Goal: Navigation & Orientation: Understand site structure

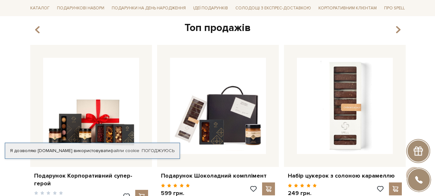
scroll to position [258, 0]
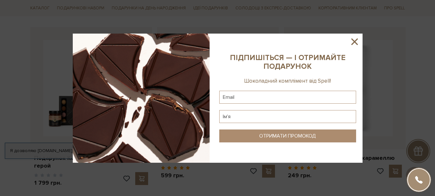
click at [356, 42] on icon at bounding box center [354, 41] width 11 height 11
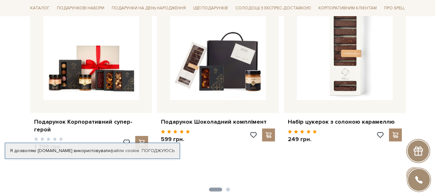
scroll to position [172, 0]
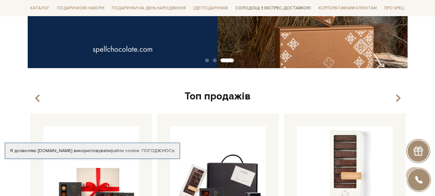
click at [256, 9] on link "Солодощі з експрес-доставкою" at bounding box center [273, 8] width 81 height 11
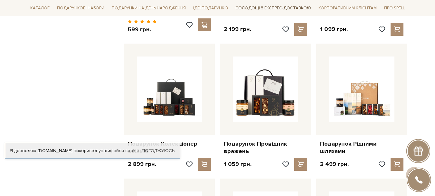
scroll to position [43, 0]
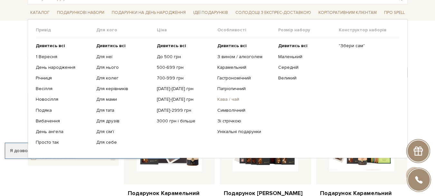
click at [235, 101] on link "Кава / чай" at bounding box center [245, 99] width 56 height 6
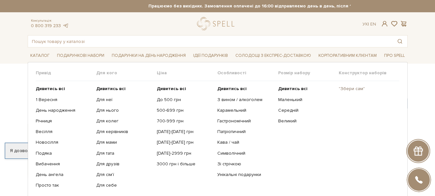
click at [352, 89] on link ""Збери сам"" at bounding box center [367, 89] width 56 height 6
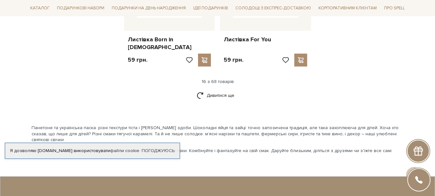
scroll to position [859, 0]
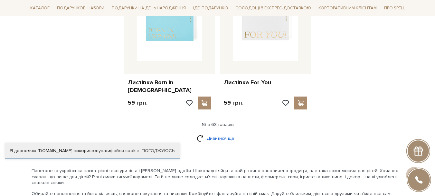
click at [220, 132] on link "Дивитися ще" at bounding box center [218, 137] width 42 height 11
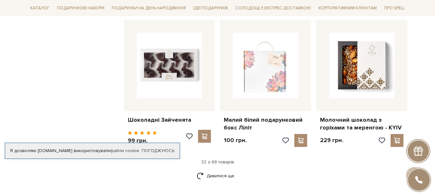
scroll to position [1589, 0]
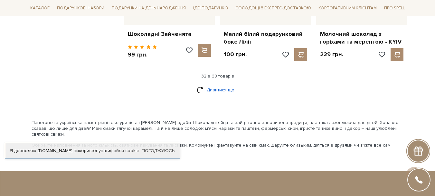
click at [222, 84] on link "Дивитися ще" at bounding box center [218, 89] width 42 height 11
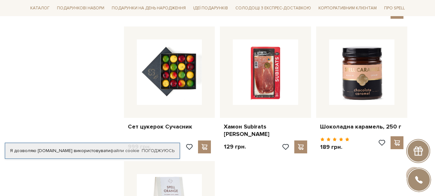
scroll to position [2320, 0]
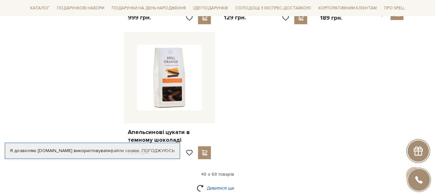
click at [229, 182] on link "Дивитися ще" at bounding box center [218, 187] width 42 height 11
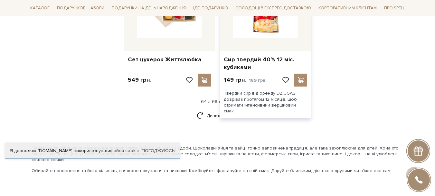
scroll to position [3093, 0]
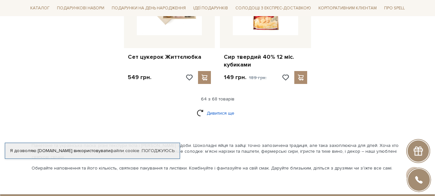
click at [227, 107] on link "Дивитися ще" at bounding box center [218, 112] width 42 height 11
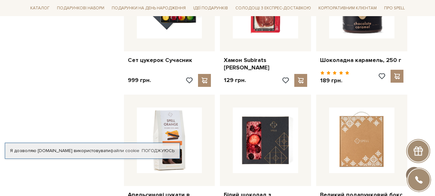
scroll to position [2234, 0]
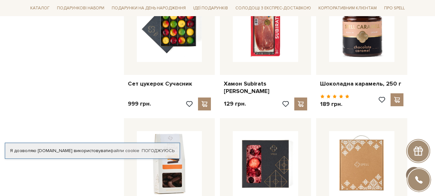
click at [419, 171] on span at bounding box center [414, 174] width 11 height 7
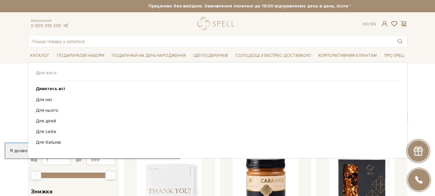
scroll to position [43, 0]
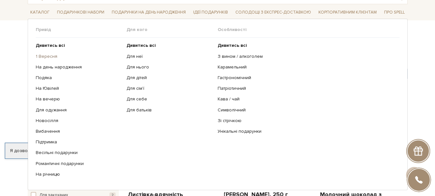
click at [54, 56] on link "1 Вересня" at bounding box center [79, 56] width 86 height 6
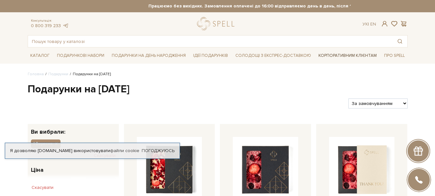
click at [329, 57] on link "Корпоративним клієнтам" at bounding box center [347, 55] width 63 height 11
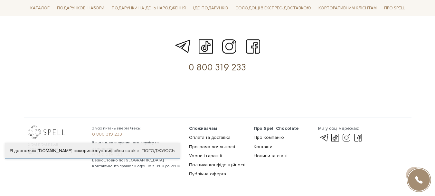
scroll to position [1935, 0]
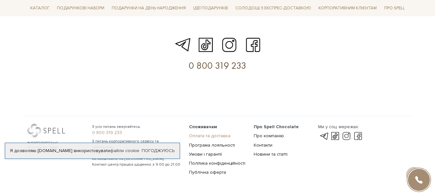
click at [208, 133] on link "Оплата та доставка" at bounding box center [210, 135] width 42 height 5
